Goal: Browse casually: Explore the website without a specific task or goal

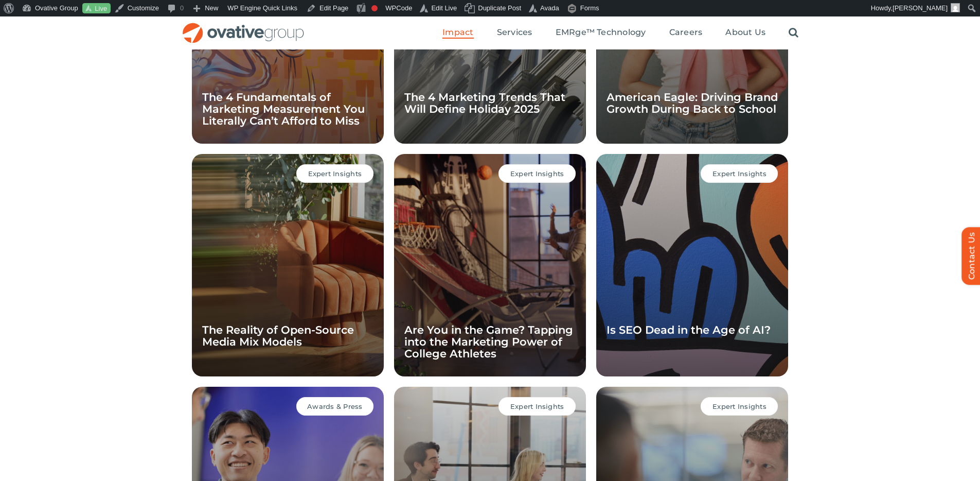
scroll to position [1119, 0]
click at [964, 256] on link "Contact Us" at bounding box center [977, 256] width 31 height 58
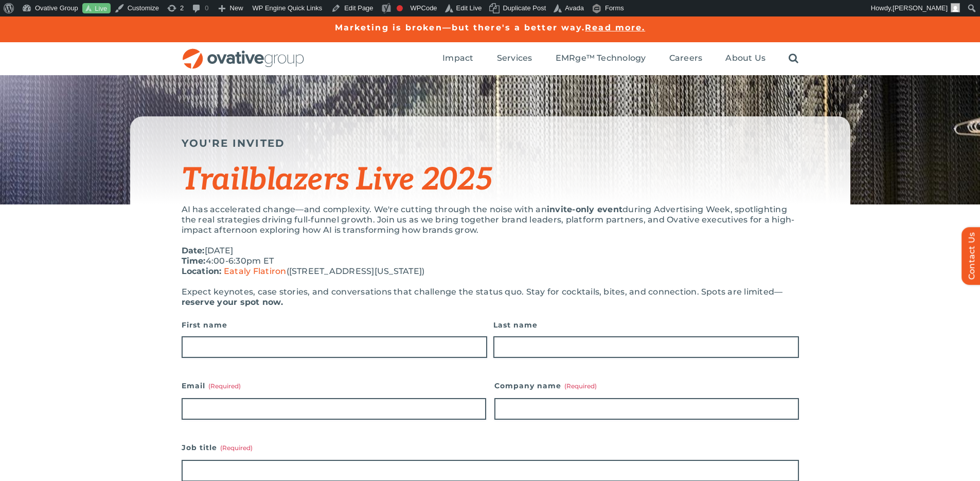
click at [753, 112] on div "YOU'RE INVITED Trailblazers Live 2025" at bounding box center [490, 139] width 980 height 129
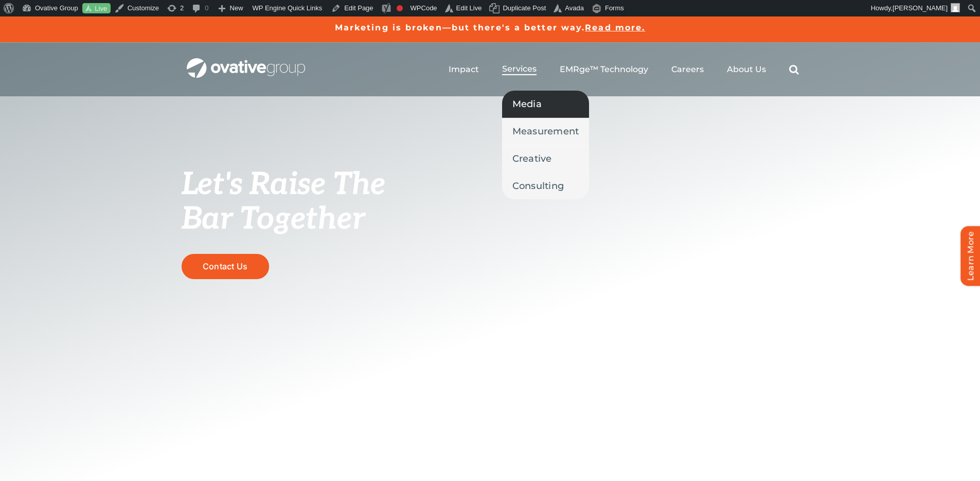
click at [547, 105] on link "Media" at bounding box center [545, 104] width 87 height 27
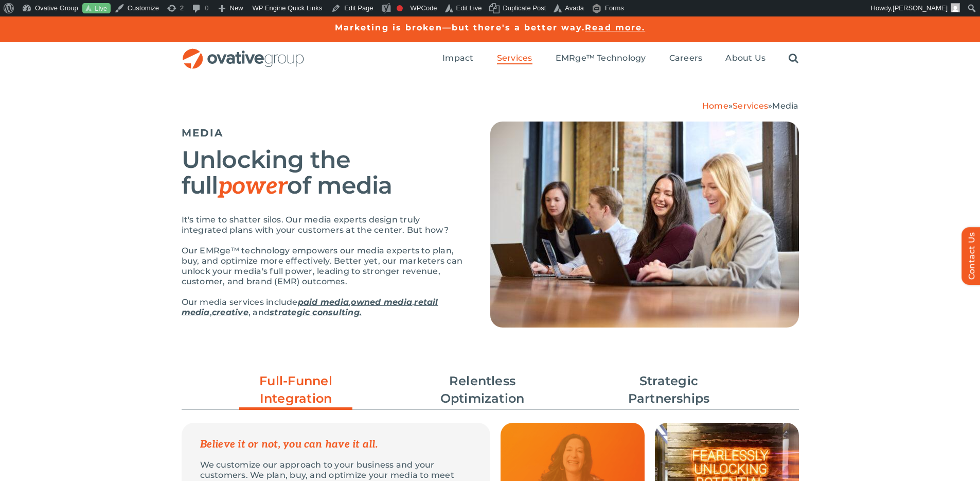
click at [918, 65] on div "Search for: * Toggle Navigation Impact Expert Insights Case Studies Awards & Pr…" at bounding box center [490, 58] width 980 height 33
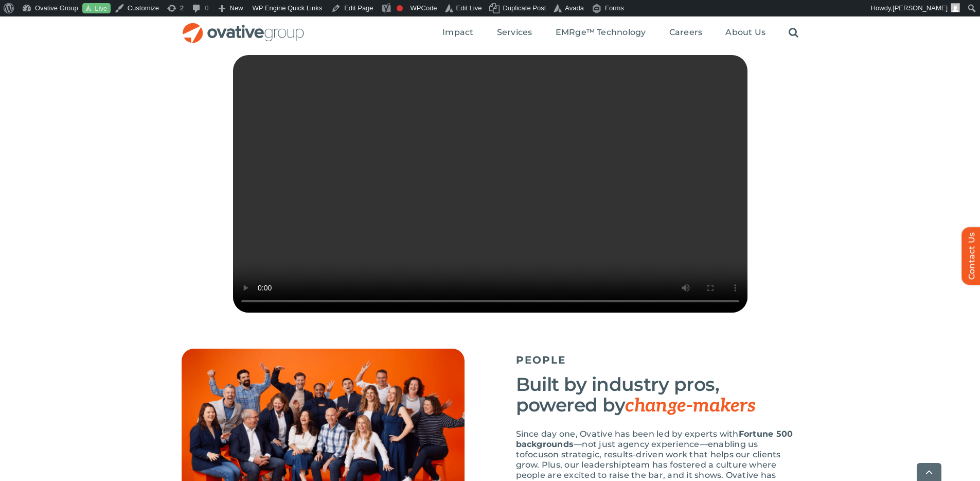
click at [578, 234] on video "Sorry, your browser doesn't support embedded videos." at bounding box center [490, 183] width 514 height 257
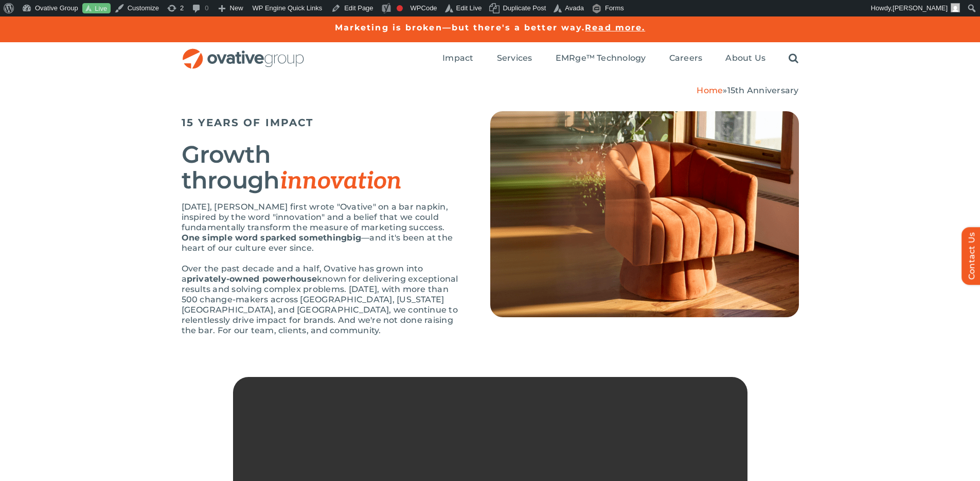
click at [897, 138] on div "15 YEARS OF IMPACT Growth through innovation [DATE], [PERSON_NAME] first wrote …" at bounding box center [490, 236] width 980 height 281
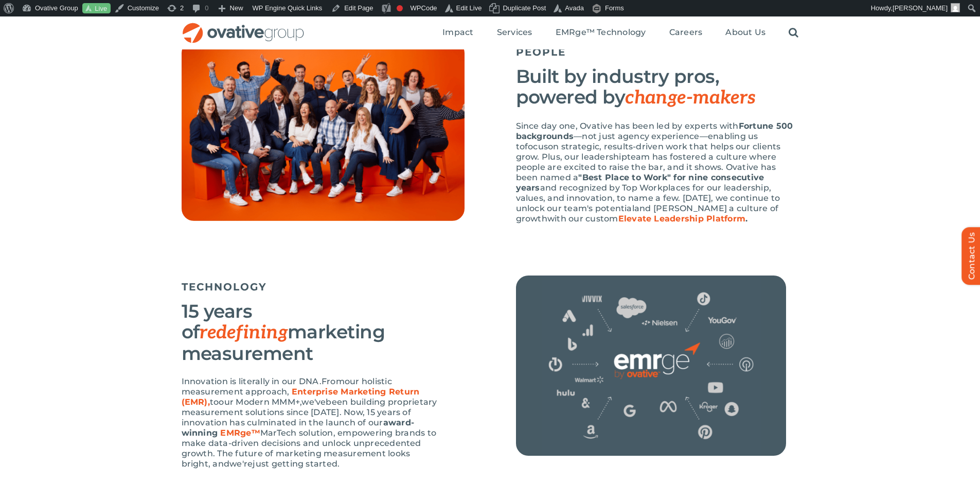
scroll to position [547, 0]
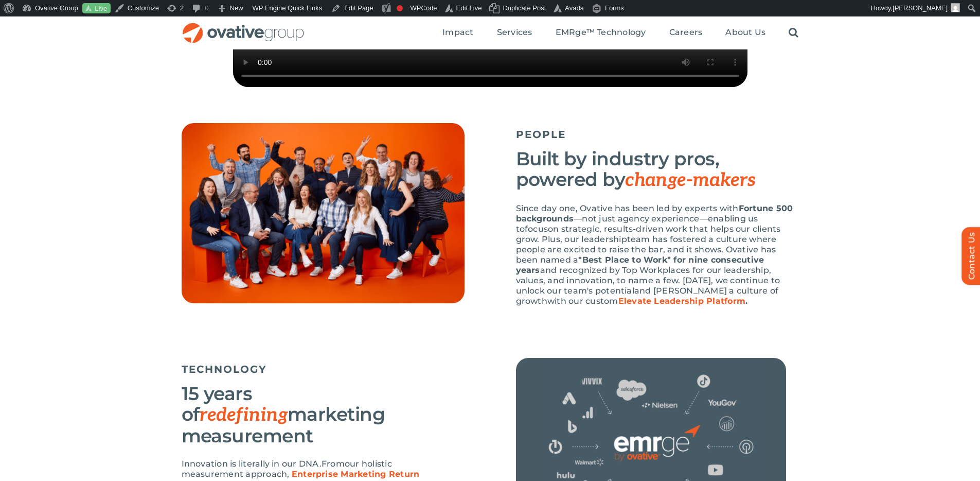
click at [852, 199] on div "PEOPLE Built by industry pros, powered by change-makers Since day one, Ovative …" at bounding box center [490, 240] width 980 height 235
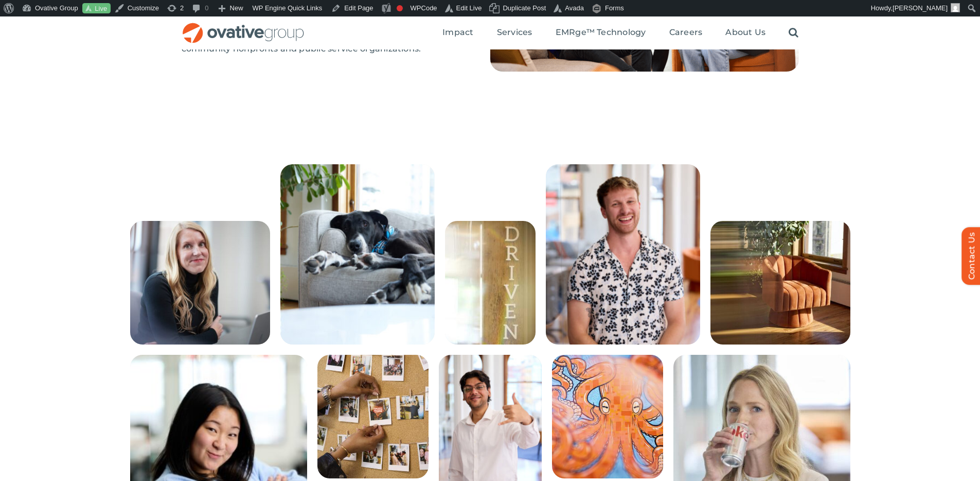
scroll to position [1896, 0]
